Goal: Task Accomplishment & Management: Complete application form

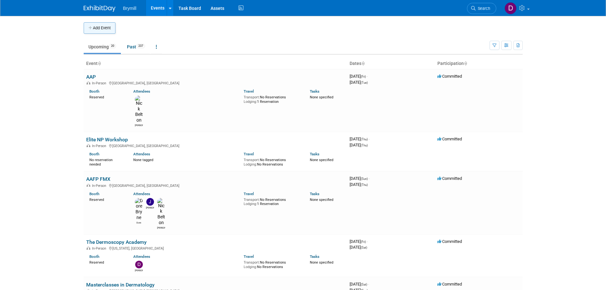
click at [102, 30] on button "Add Event" at bounding box center [100, 27] width 32 height 11
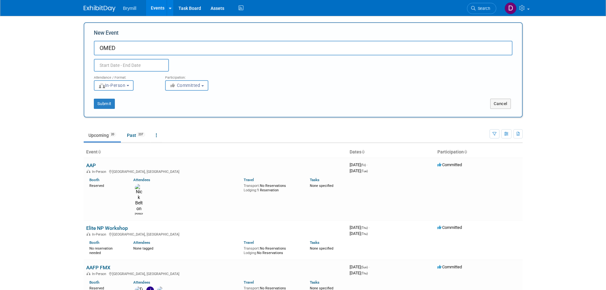
type input "OMED"
click at [141, 67] on input "text" at bounding box center [131, 65] width 75 height 13
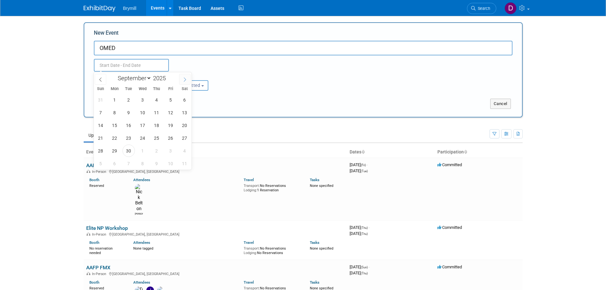
click at [189, 80] on span at bounding box center [184, 79] width 11 height 11
select select "11"
click at [189, 80] on span at bounding box center [184, 79] width 11 height 11
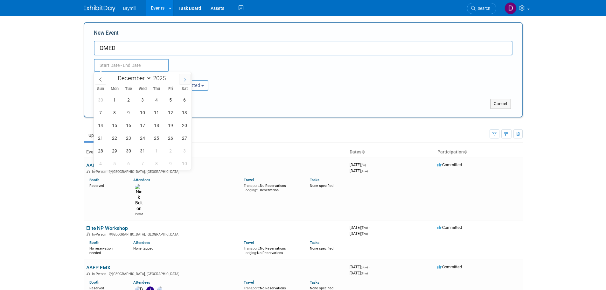
type input "2026"
click at [189, 80] on span at bounding box center [184, 79] width 11 height 11
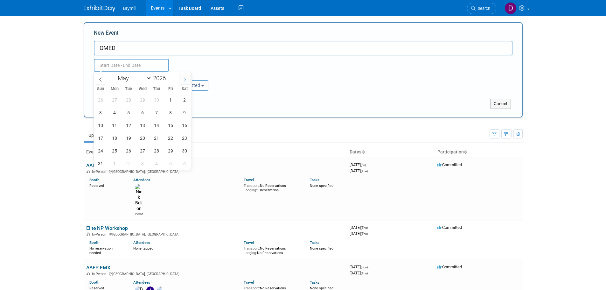
click at [189, 80] on span at bounding box center [184, 79] width 11 height 11
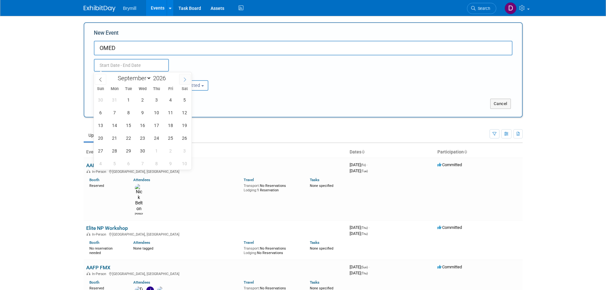
select select "9"
click at [160, 140] on span "22" at bounding box center [156, 138] width 12 height 12
click at [185, 139] on span "24" at bounding box center [184, 138] width 12 height 12
type input "[DATE] to [DATE]"
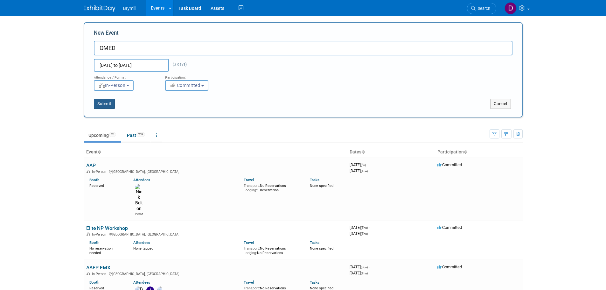
click at [99, 107] on button "Submit" at bounding box center [104, 104] width 21 height 10
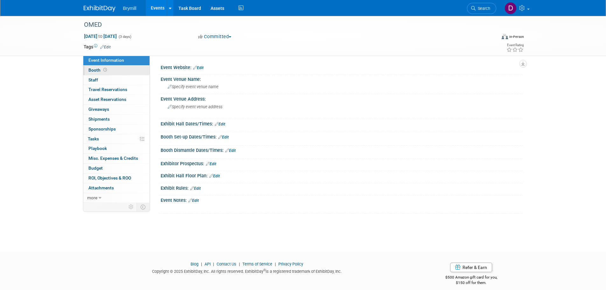
click at [110, 70] on link "Booth" at bounding box center [116, 71] width 66 height 10
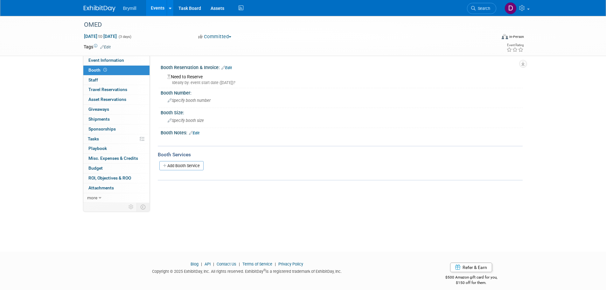
click at [230, 67] on link "Edit" at bounding box center [226, 68] width 10 height 4
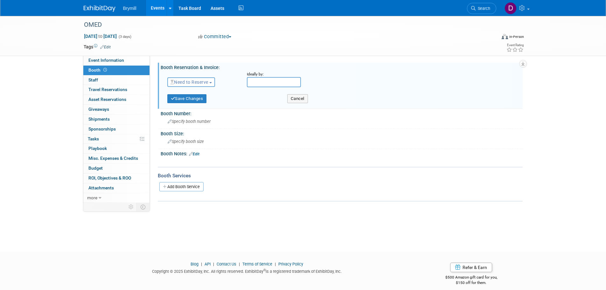
click at [199, 83] on span "Need to Reserve" at bounding box center [189, 82] width 38 height 5
click at [204, 100] on link "Reserved" at bounding box center [202, 101] width 68 height 9
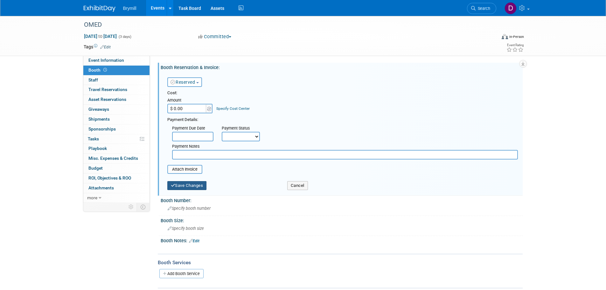
click at [193, 184] on button "Save Changes" at bounding box center [186, 185] width 39 height 9
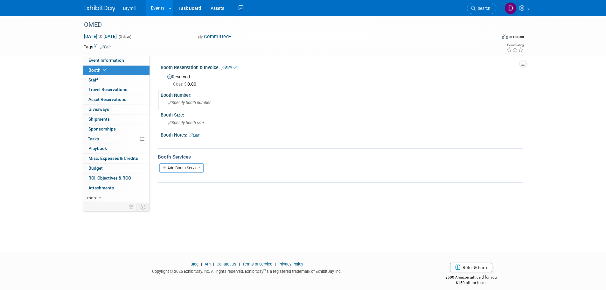
click at [190, 100] on div "Specify booth number" at bounding box center [341, 103] width 352 height 10
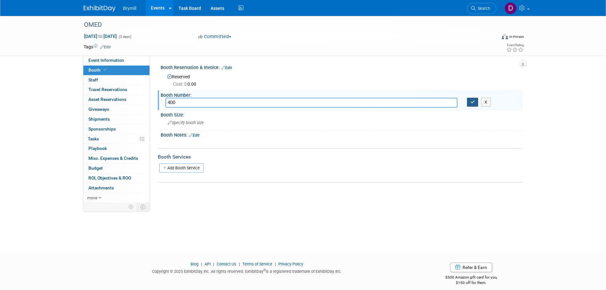
type input "400"
click at [472, 103] on icon "button" at bounding box center [472, 102] width 4 height 4
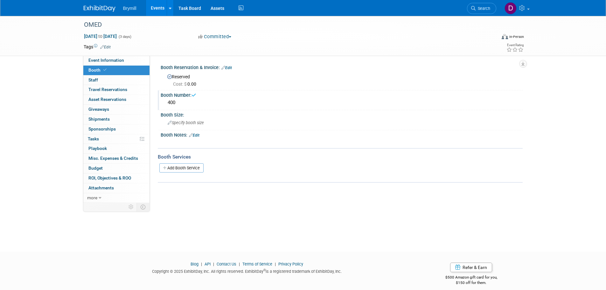
click at [103, 8] on img at bounding box center [100, 8] width 32 height 6
